Goal: Check status: Check status

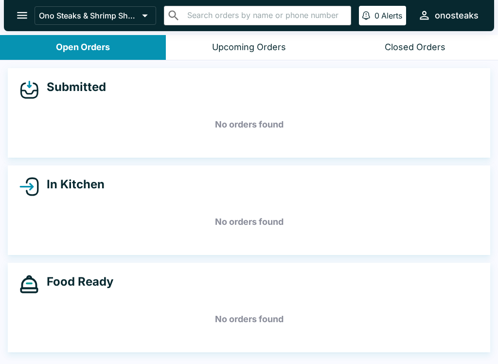
click at [13, 19] on button "open drawer" at bounding box center [22, 15] width 25 height 25
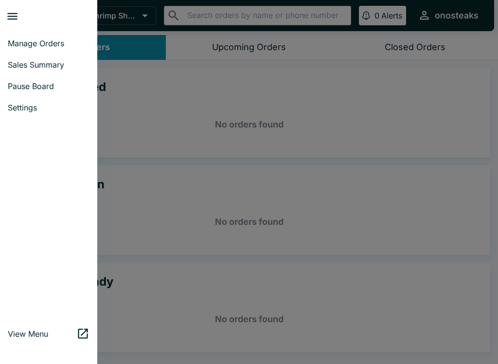
click at [172, 145] on div at bounding box center [249, 182] width 498 height 364
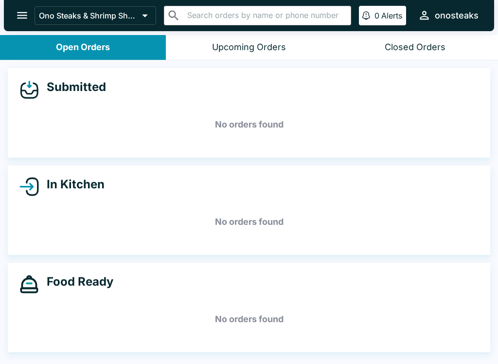
click at [272, 46] on div "Upcoming Orders" at bounding box center [249, 47] width 74 height 11
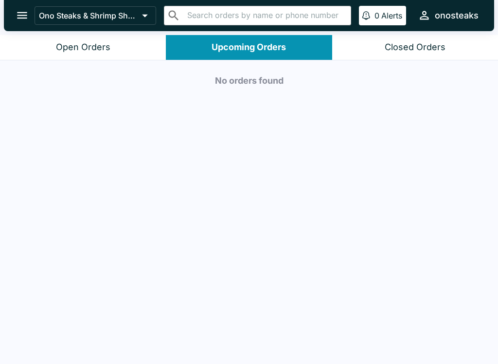
click at [418, 42] on div "Closed Orders" at bounding box center [415, 47] width 61 height 11
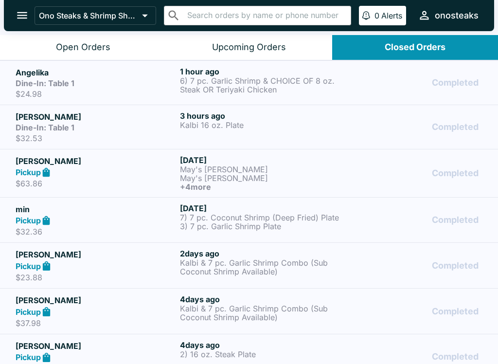
click at [408, 91] on div "Completed" at bounding box center [414, 83] width 138 height 32
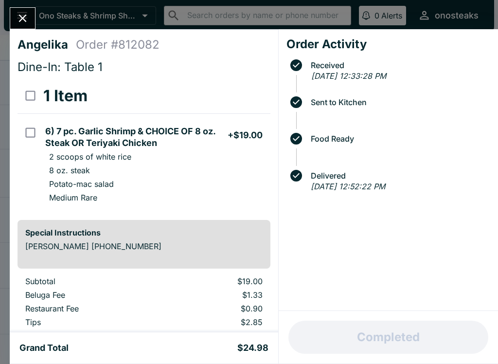
click at [35, 11] on div at bounding box center [23, 18] width 26 height 22
click at [24, 11] on button "Close" at bounding box center [22, 18] width 25 height 21
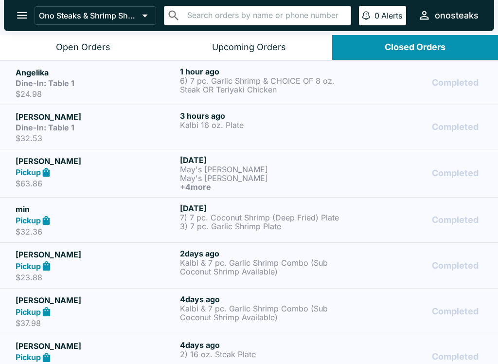
click at [270, 158] on h6 "[DATE]" at bounding box center [260, 160] width 160 height 10
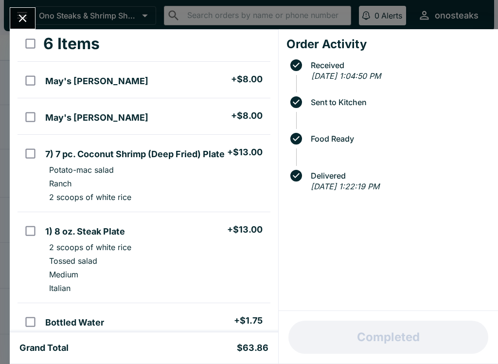
scroll to position [58, 0]
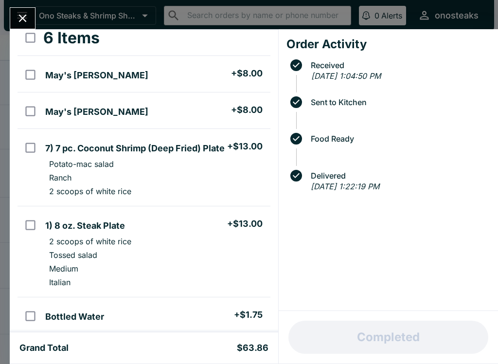
click at [18, 12] on icon "Close" at bounding box center [22, 18] width 13 height 13
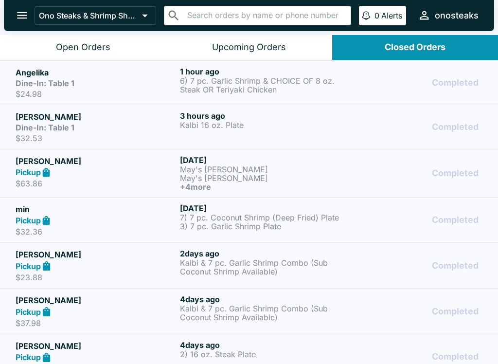
click at [414, 209] on div "Completed" at bounding box center [414, 220] width 138 height 34
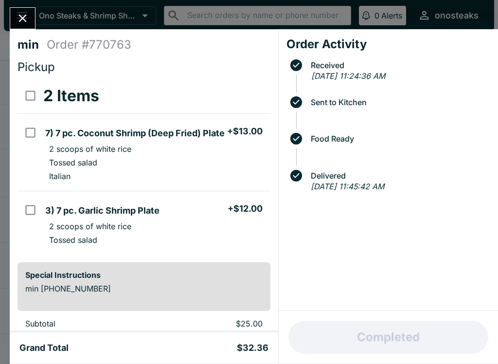
click at [17, 19] on icon "Close" at bounding box center [22, 18] width 13 height 13
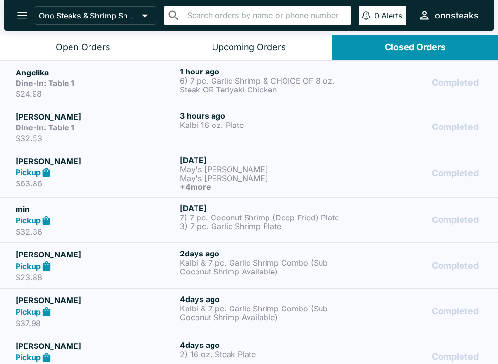
click at [22, 12] on icon "open drawer" at bounding box center [22, 15] width 13 height 13
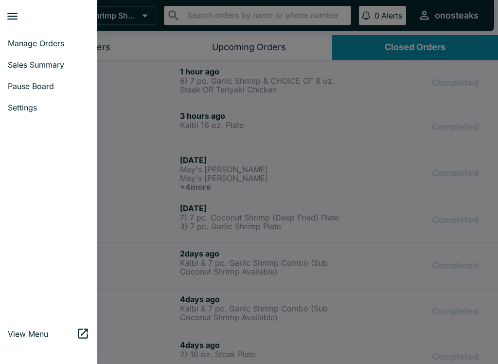
click at [57, 48] on span "Manage Orders" at bounding box center [49, 43] width 82 height 10
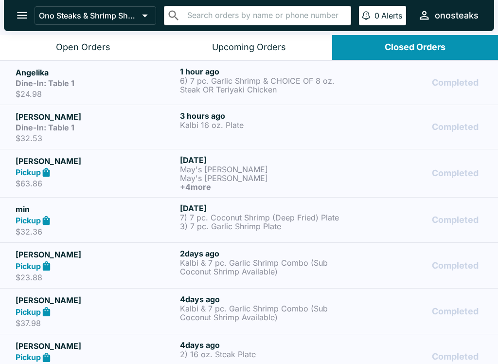
click at [128, 46] on button "Open Orders" at bounding box center [83, 47] width 166 height 25
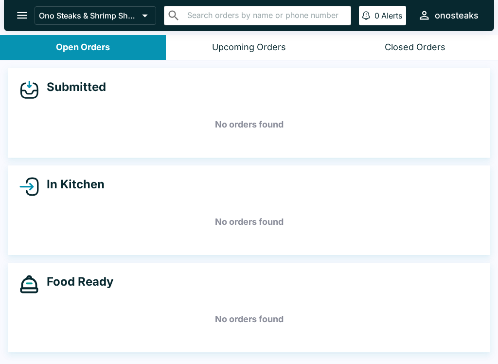
click at [277, 50] on div "Upcoming Orders" at bounding box center [249, 47] width 74 height 11
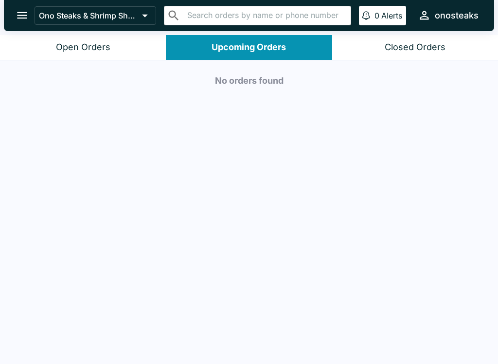
click at [27, 4] on button "open drawer" at bounding box center [22, 15] width 25 height 25
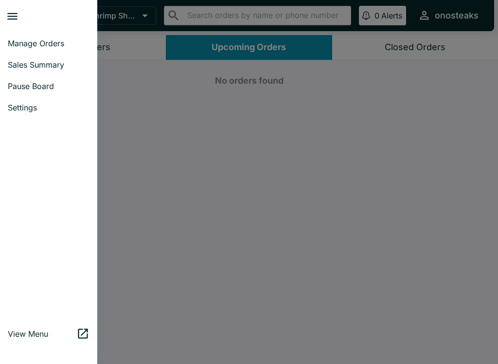
click at [49, 42] on span "Manage Orders" at bounding box center [49, 43] width 82 height 10
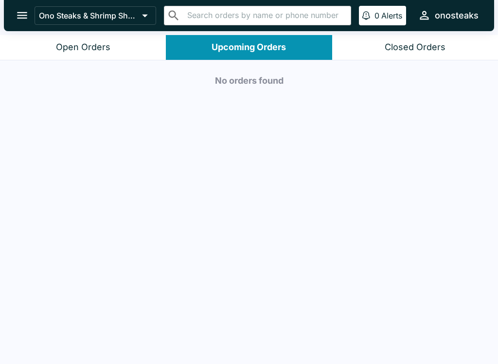
click at [26, 15] on icon "open drawer" at bounding box center [22, 15] width 13 height 13
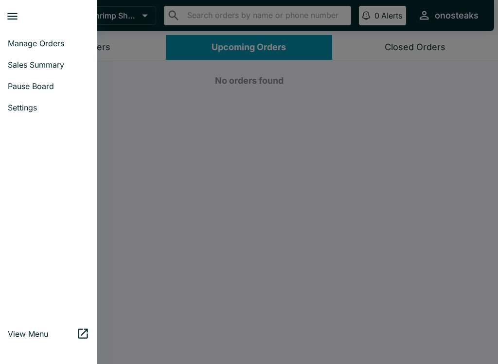
click at [463, 239] on div at bounding box center [249, 182] width 498 height 364
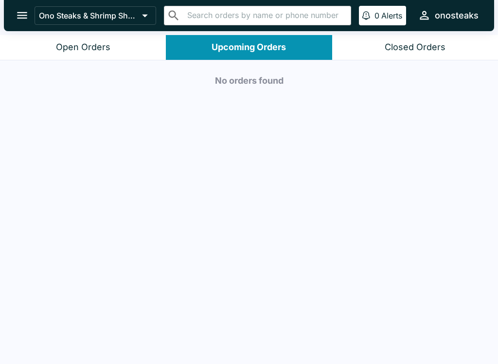
scroll to position [1, 0]
